Goal: Task Accomplishment & Management: Complete application form

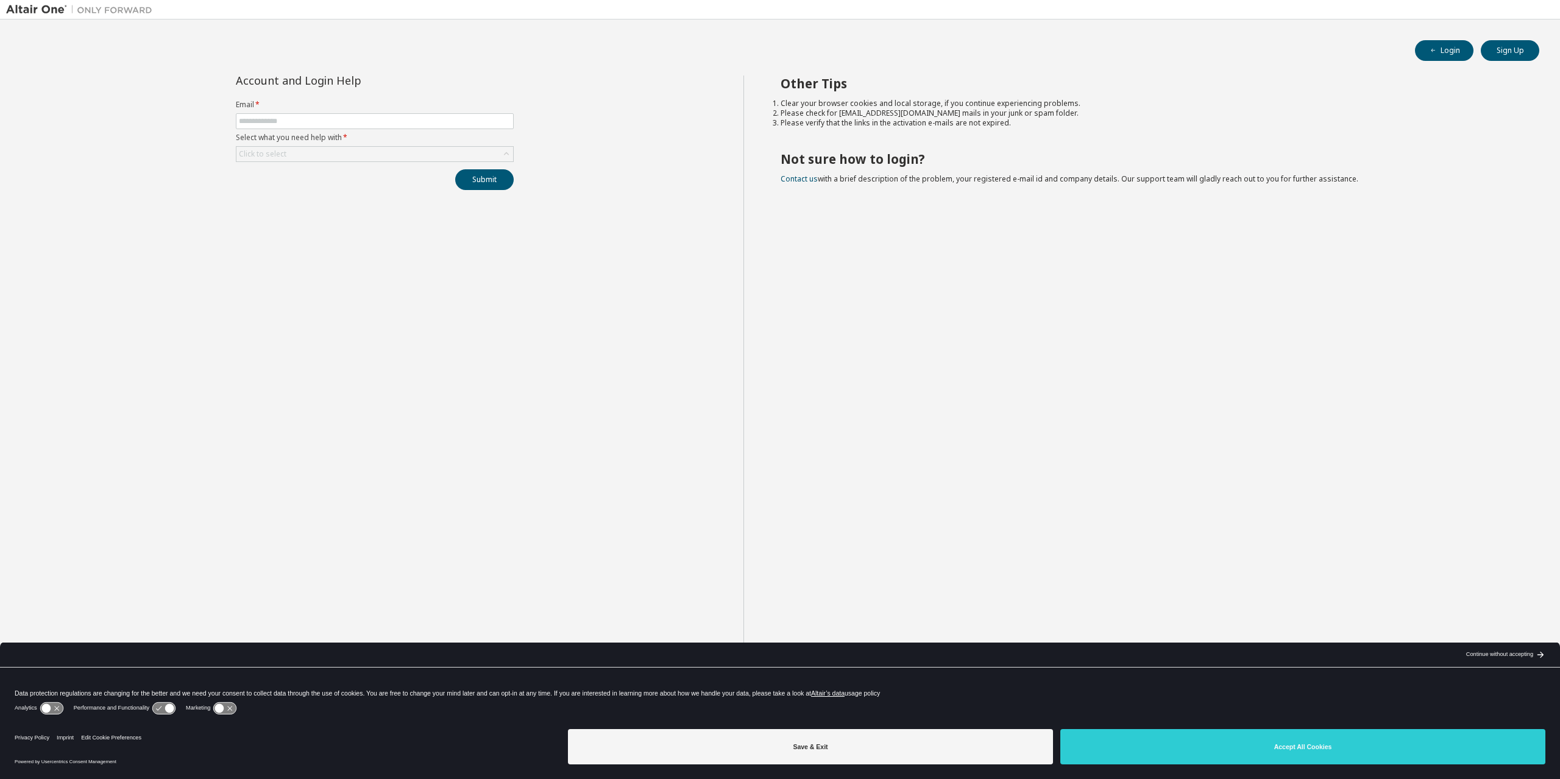
click at [283, 129] on form "Email * Select what you need help with * Click to select" at bounding box center [375, 131] width 278 height 62
click at [281, 122] on input "text" at bounding box center [375, 121] width 272 height 10
type input "**********"
click at [483, 176] on button "Submit" at bounding box center [484, 179] width 58 height 21
click at [320, 177] on div "Click to select" at bounding box center [374, 183] width 277 height 15
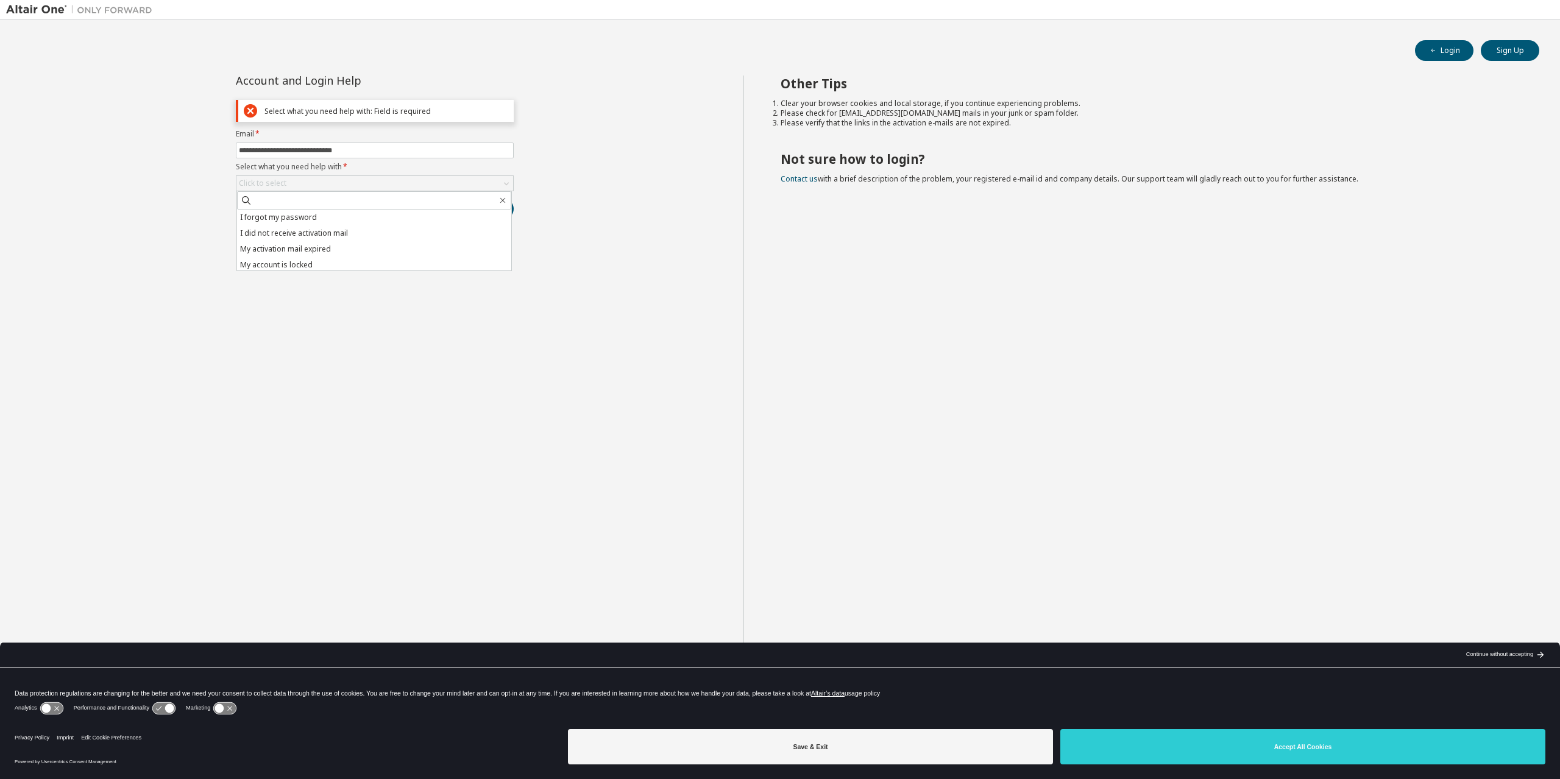
click at [284, 214] on li "I forgot my password" at bounding box center [374, 218] width 274 height 16
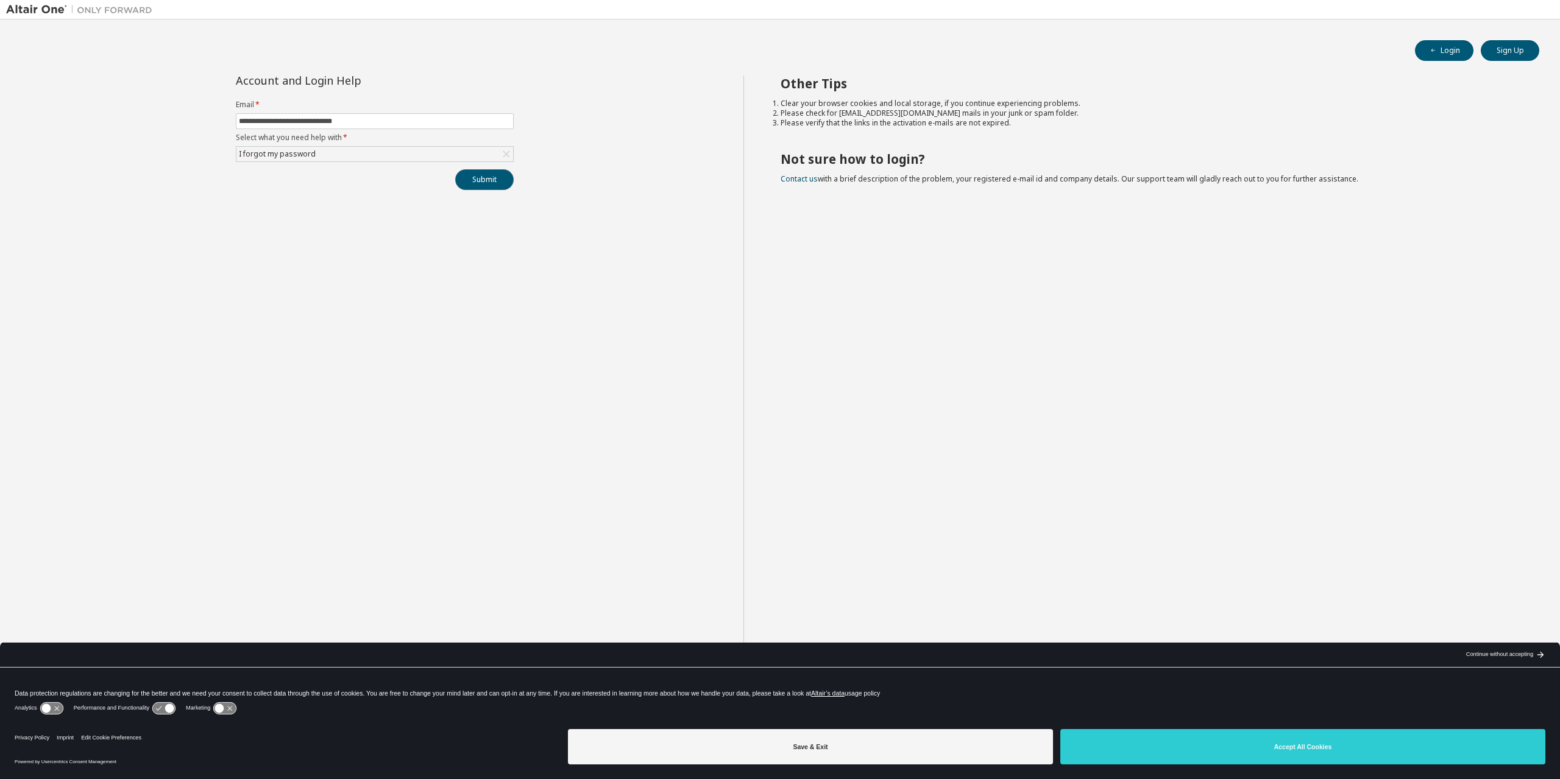
click at [492, 182] on button "Submit" at bounding box center [484, 179] width 58 height 21
click at [855, 743] on button "Save & Exit" at bounding box center [810, 746] width 485 height 35
